Goal: Task Accomplishment & Management: Use online tool/utility

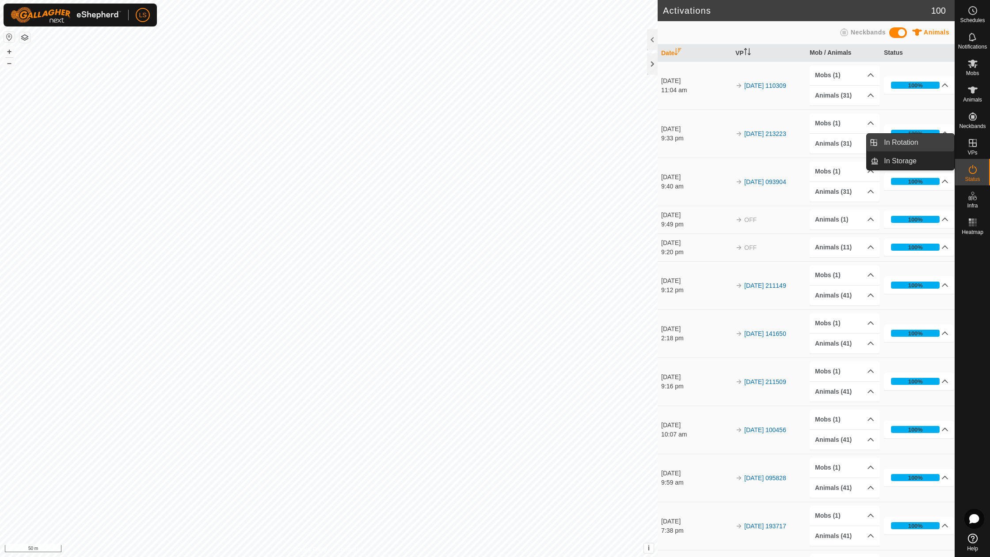
click at [911, 146] on link "In Rotation" at bounding box center [916, 143] width 76 height 18
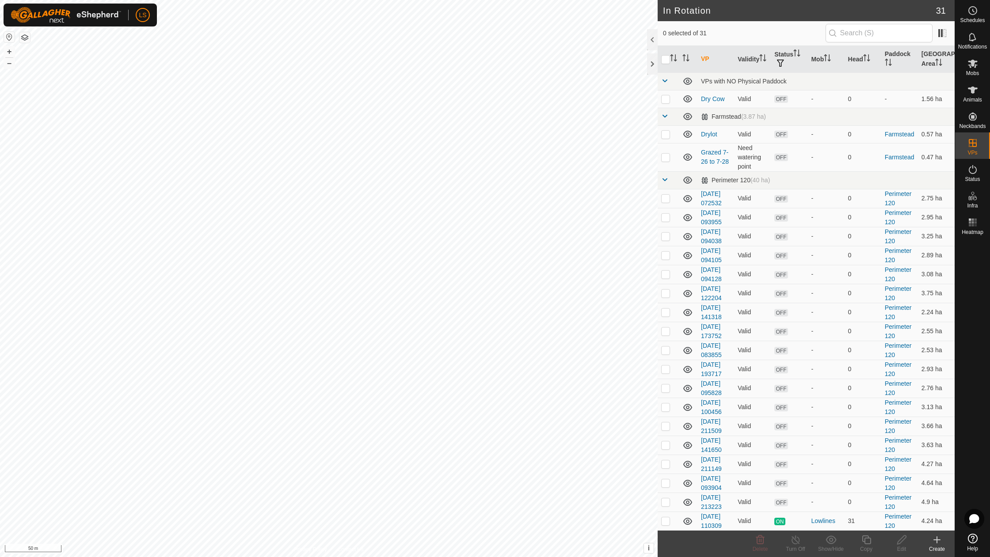
click at [936, 541] on icon at bounding box center [936, 540] width 11 height 11
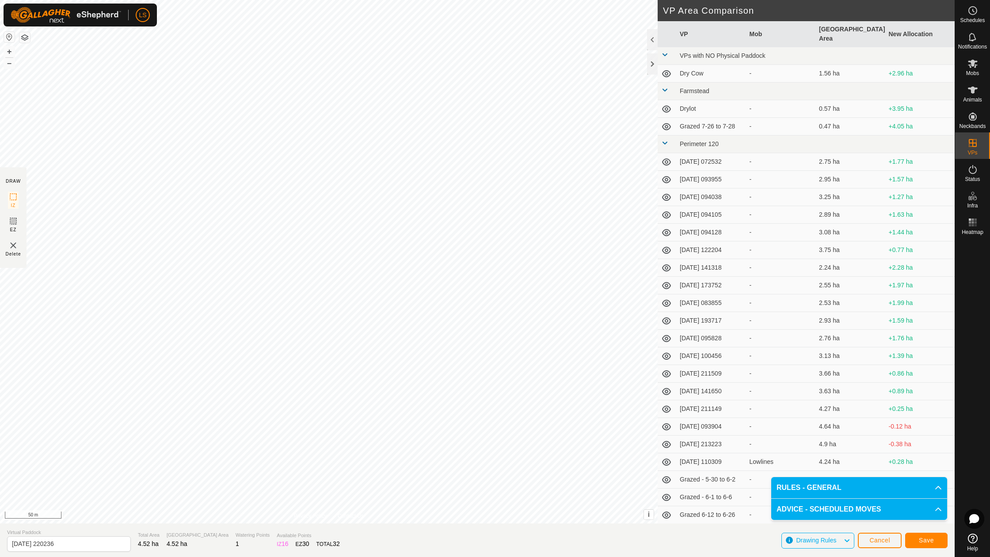
click at [926, 542] on span "Save" at bounding box center [925, 540] width 15 height 7
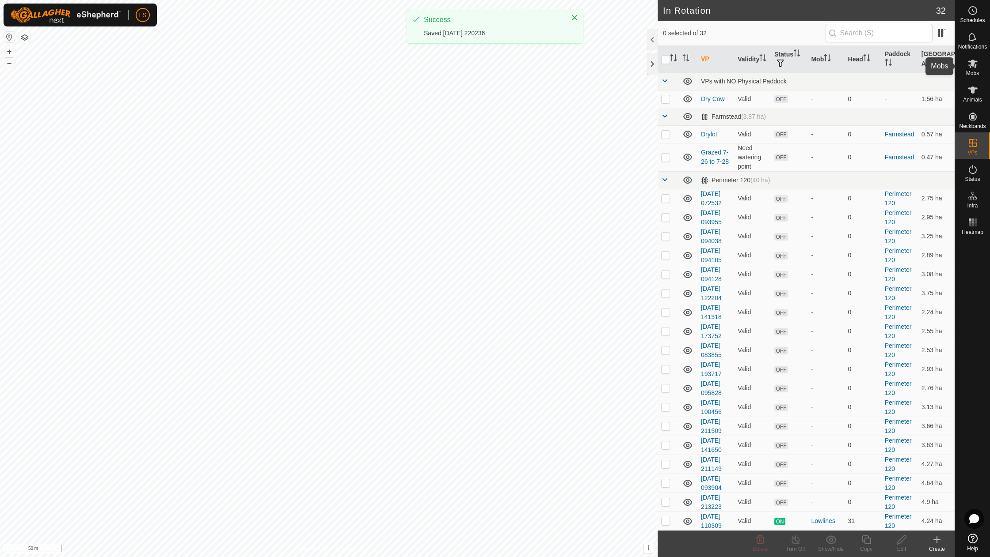
click at [969, 68] on icon at bounding box center [972, 63] width 11 height 11
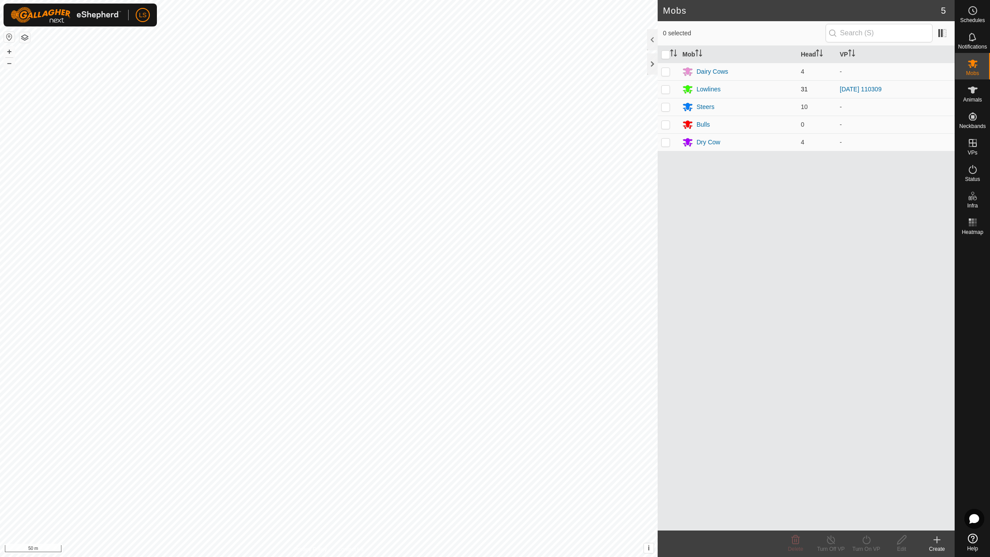
click at [668, 88] on p-checkbox at bounding box center [665, 89] width 9 height 7
checkbox input "true"
click at [862, 542] on icon at bounding box center [866, 540] width 8 height 9
click at [867, 521] on link "Now" at bounding box center [892, 521] width 87 height 18
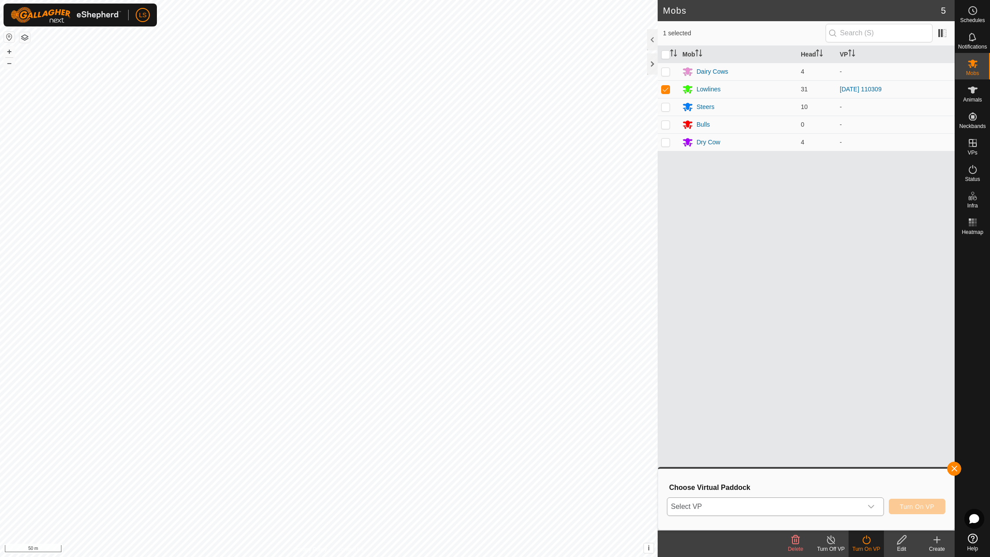
click at [838, 508] on span "Select VP" at bounding box center [764, 507] width 195 height 18
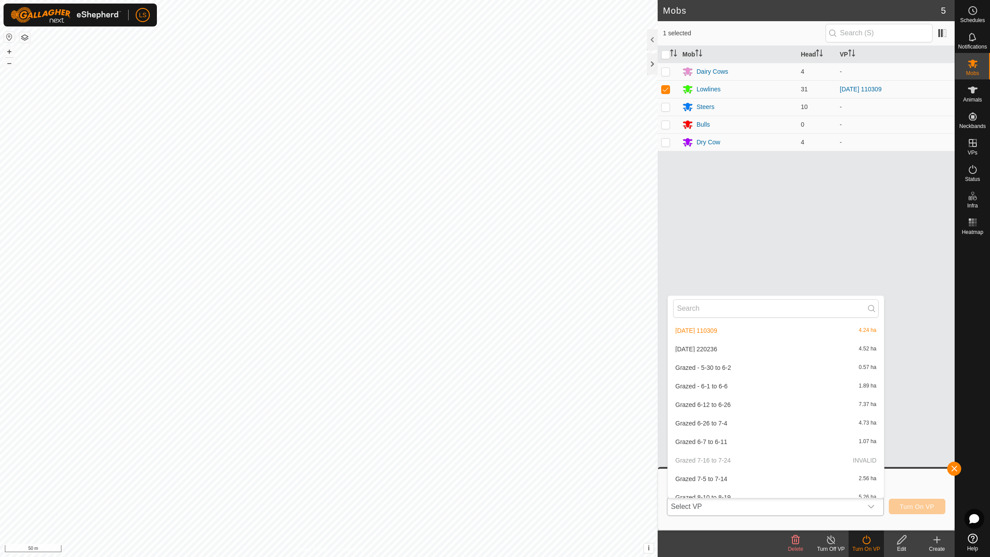
scroll to position [435, 0]
click at [720, 337] on li "[DATE] 220236 4.52 ha" at bounding box center [775, 346] width 216 height 18
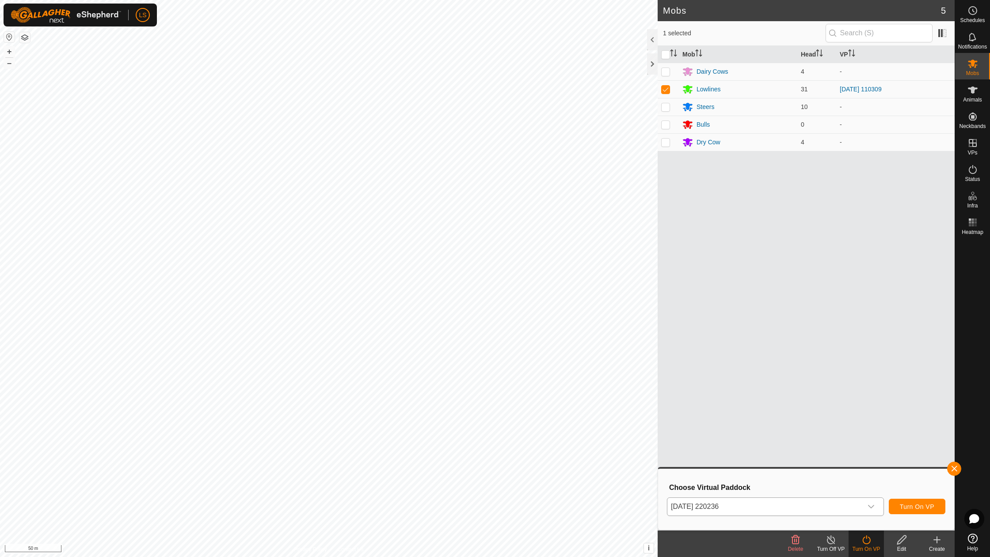
click at [903, 503] on button "Turn On VP" at bounding box center [916, 506] width 57 height 15
